Goal: Task Accomplishment & Management: Manage account settings

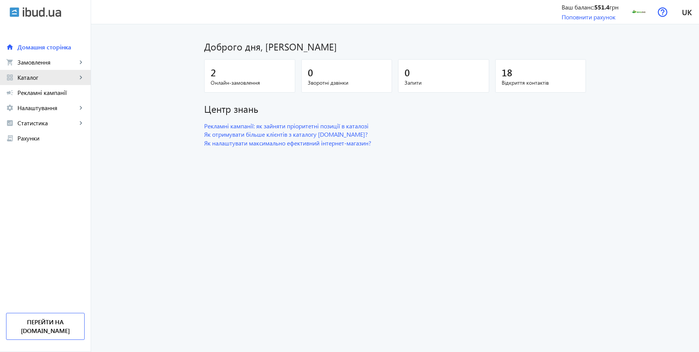
click at [40, 77] on span "Каталог" at bounding box center [47, 78] width 60 height 8
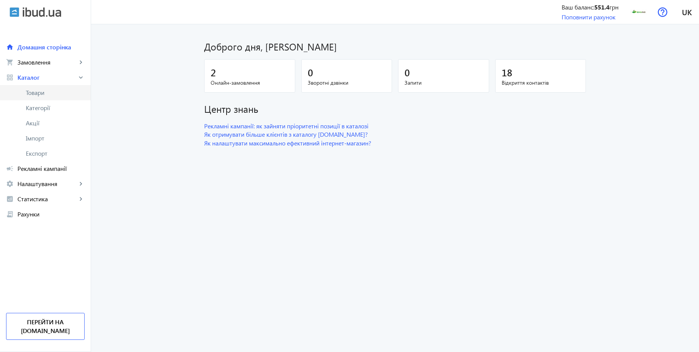
click at [37, 90] on span "Товари" at bounding box center [55, 93] width 59 height 8
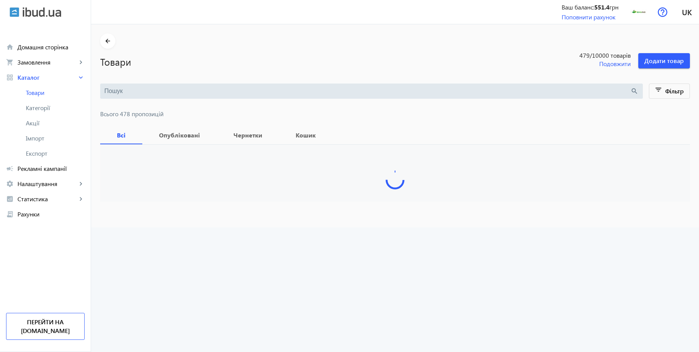
click at [315, 90] on input "search" at bounding box center [367, 91] width 526 height 8
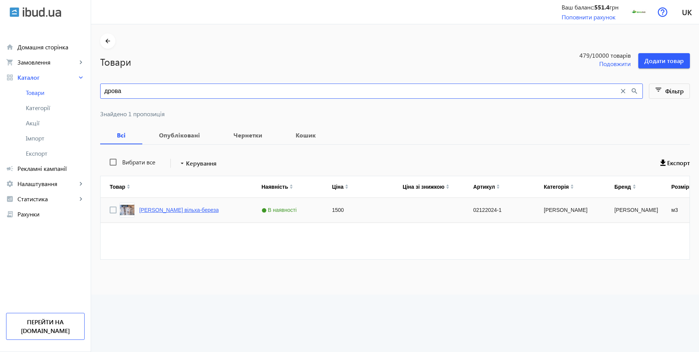
type input "дрова"
click at [144, 212] on link "[PERSON_NAME] вільха-береза" at bounding box center [178, 210] width 79 height 6
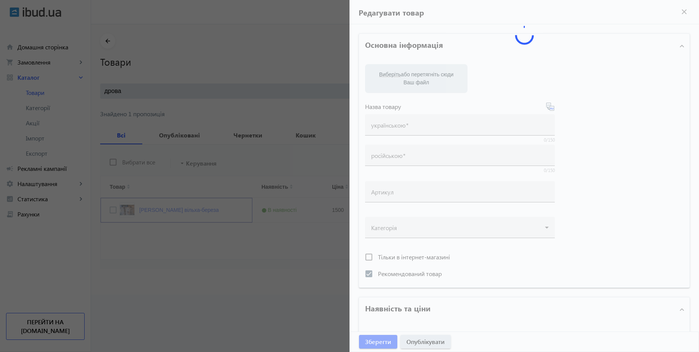
type input "[PERSON_NAME] вільха-береза"
type input "Дрова [PERSON_NAME]"
type input "02122024-1"
checkbox input "true"
type input "1500"
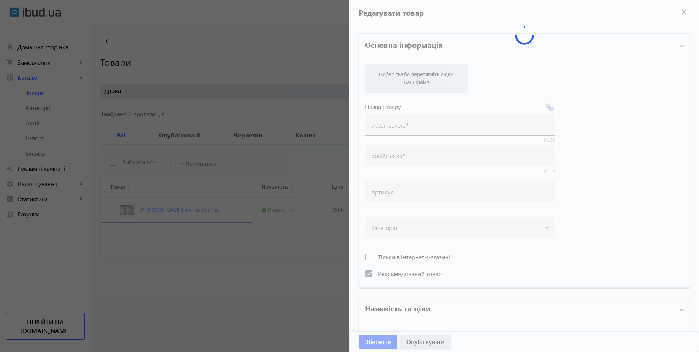
type input "1"
type input "100"
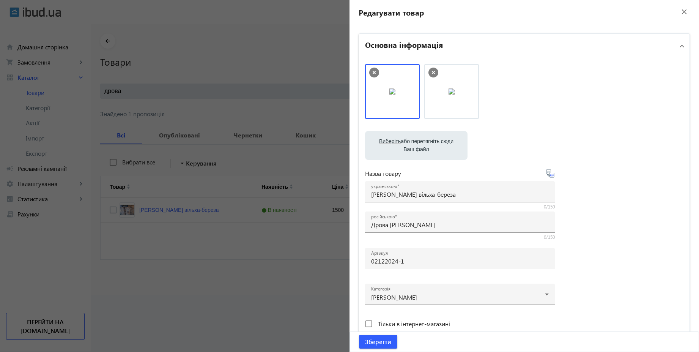
click at [385, 139] on span "Виберіть" at bounding box center [390, 141] width 22 height 6
click at [385, 142] on input "Виберіть або перетягніть сюди Ваш файл" at bounding box center [416, 146] width 90 height 9
type input "C:\fakepath\345345354.jpg"
click at [432, 72] on icon at bounding box center [433, 72] width 3 height 3
click at [380, 345] on span "Зберегти" at bounding box center [378, 341] width 26 height 8
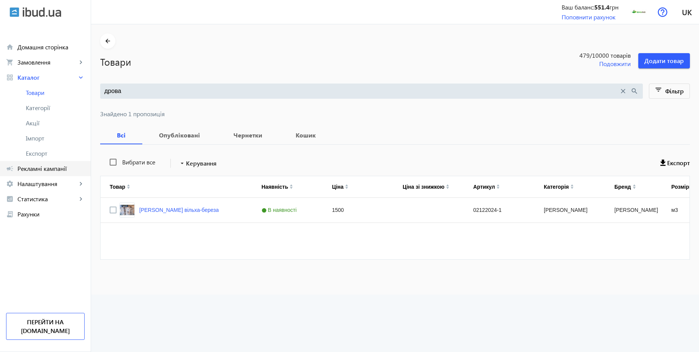
click at [57, 174] on link "campaign Рекламні кампанії" at bounding box center [45, 168] width 91 height 15
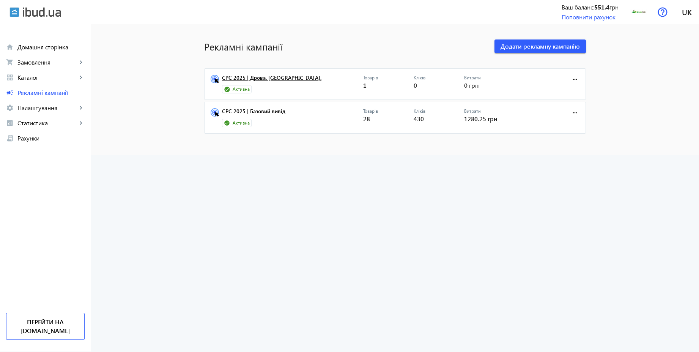
click at [258, 80] on link "CPC 2025 | Дрова. [GEOGRAPHIC_DATA]." at bounding box center [292, 80] width 141 height 11
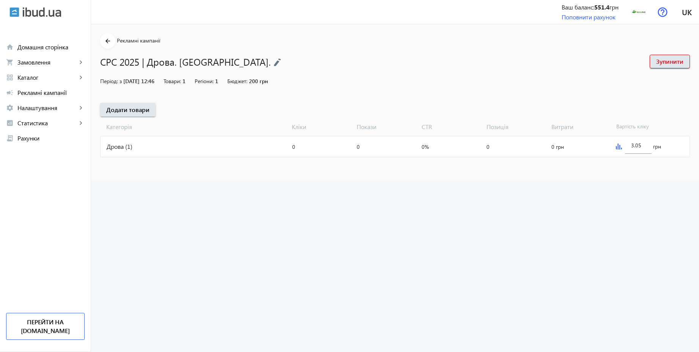
click at [166, 153] on div "Дрова (1)" at bounding box center [195, 146] width 189 height 20
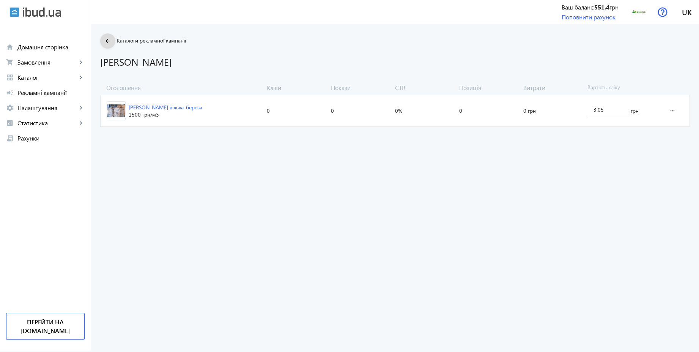
click at [106, 42] on mat-icon "arrow_back" at bounding box center [107, 40] width 9 height 9
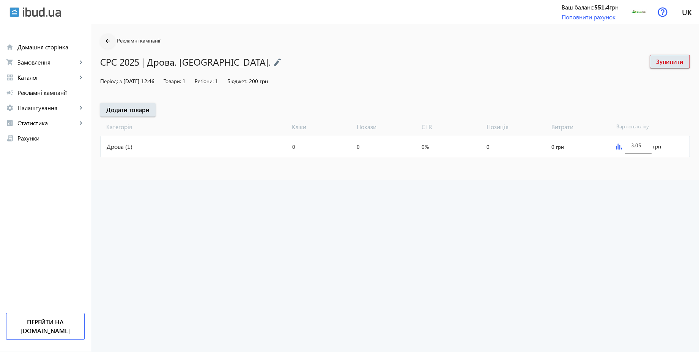
click at [103, 42] on mat-icon "arrow_back" at bounding box center [107, 40] width 9 height 9
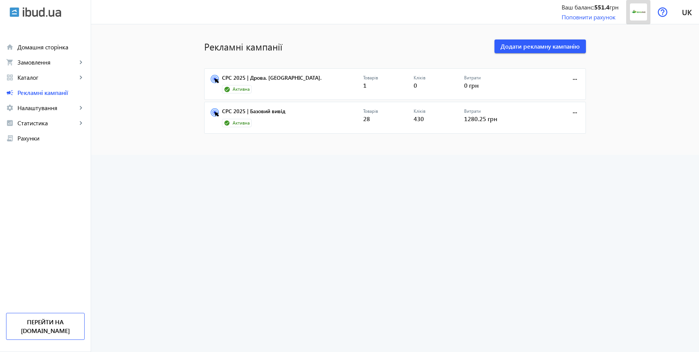
click at [637, 14] on img at bounding box center [638, 11] width 17 height 17
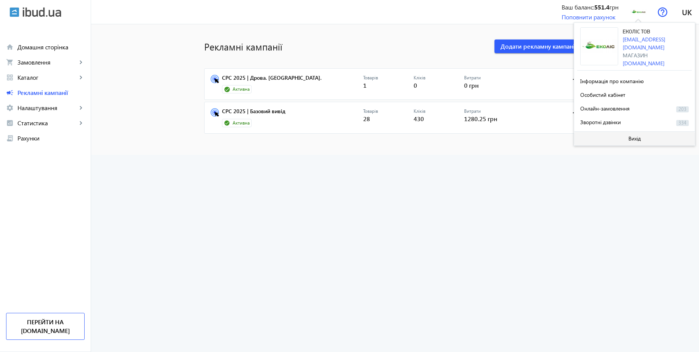
click at [633, 135] on span "Вихід" at bounding box center [634, 138] width 13 height 6
